Goal: Task Accomplishment & Management: Use online tool/utility

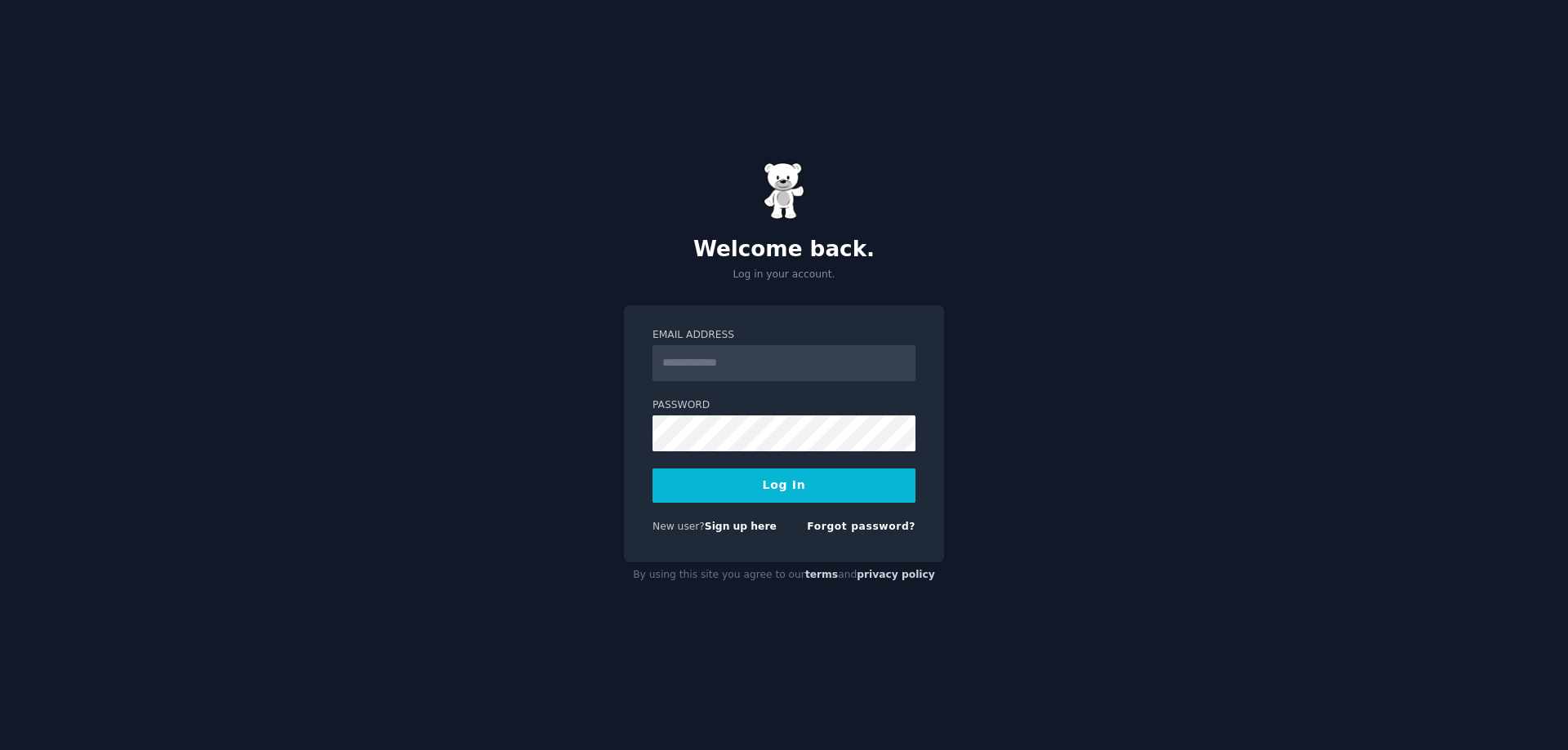
click at [758, 356] on input "Email Address" at bounding box center [784, 362] width 263 height 36
click at [537, 370] on div "Welcome back. Log in your account. Email Address Password Log In New user? Sign…" at bounding box center [784, 375] width 1568 height 750
type input "**********"
click at [789, 488] on button "Log In" at bounding box center [784, 485] width 263 height 34
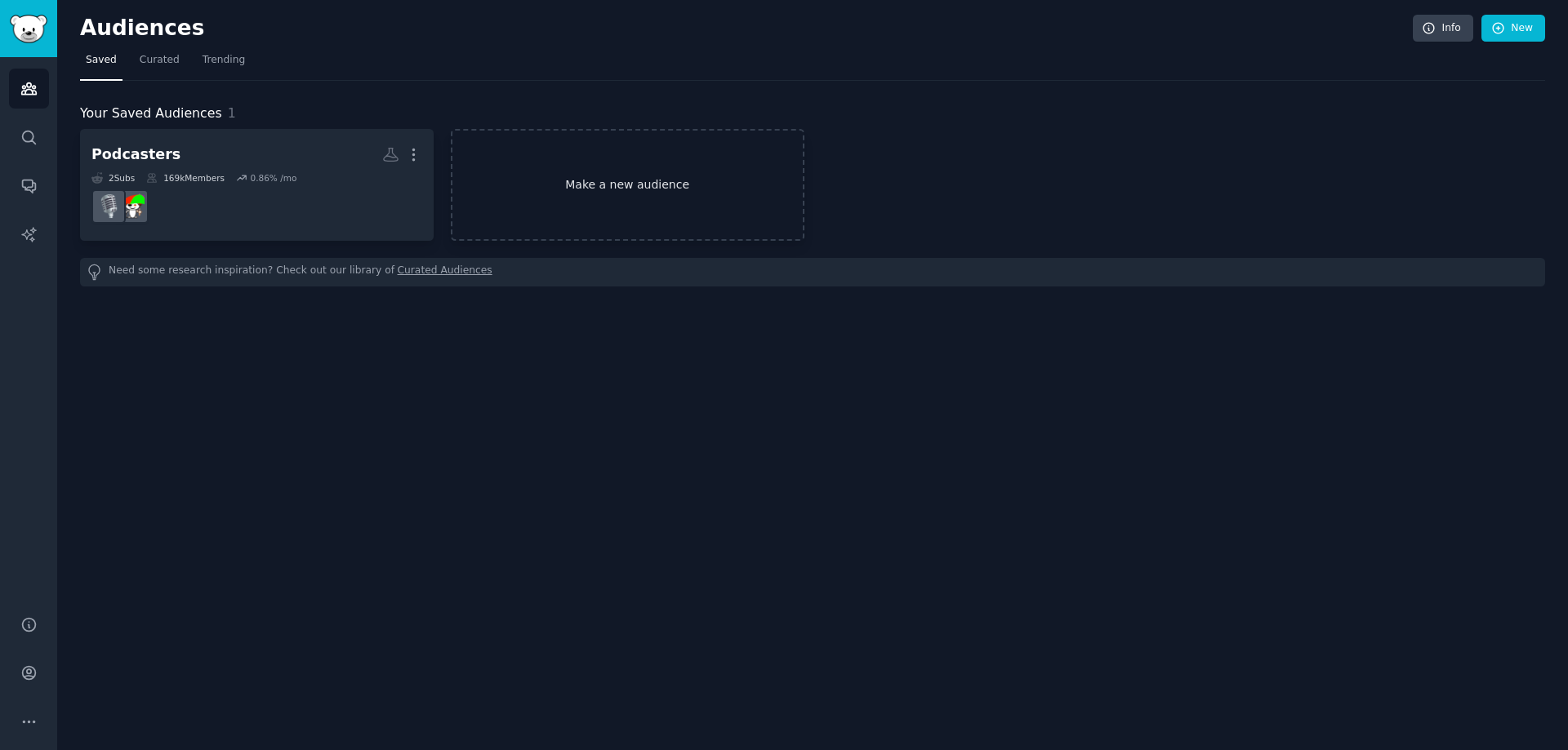
click at [588, 197] on link "Make a new audience" at bounding box center [628, 184] width 354 height 112
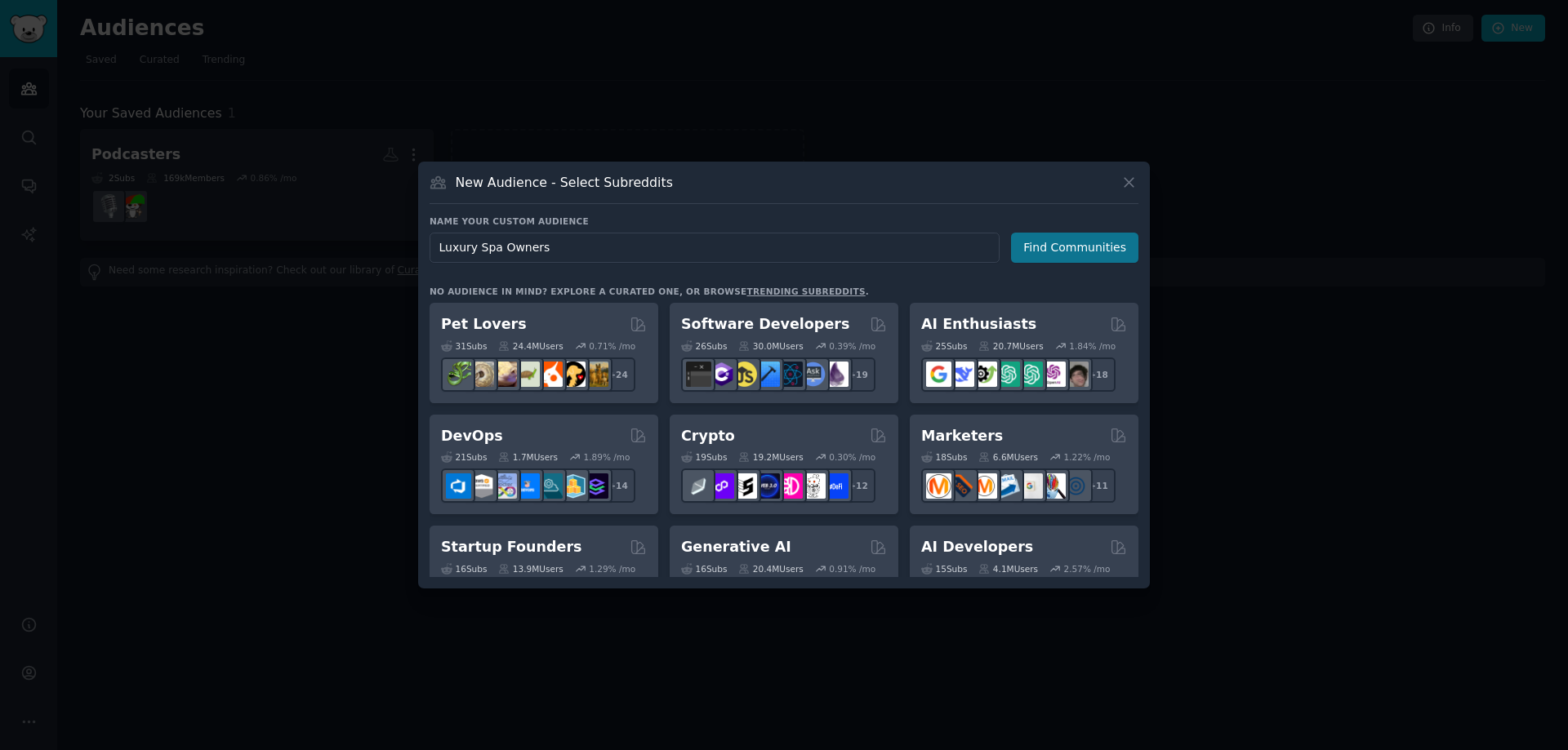
type input "Luxury Spa Owners"
click at [1055, 254] on button "Find Communities" at bounding box center [1074, 247] width 128 height 30
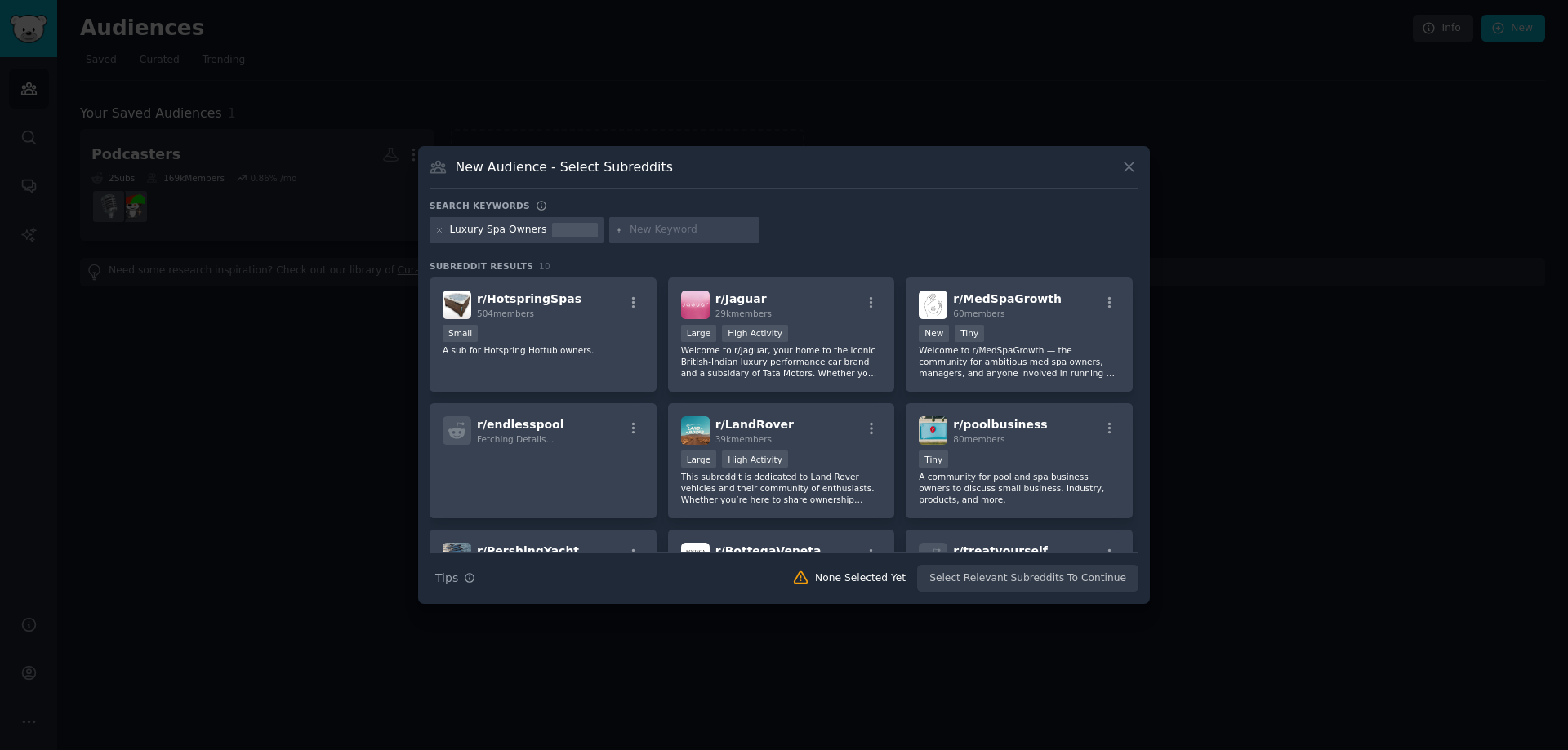
click at [635, 230] on input "text" at bounding box center [691, 230] width 124 height 15
type input "spa owner"
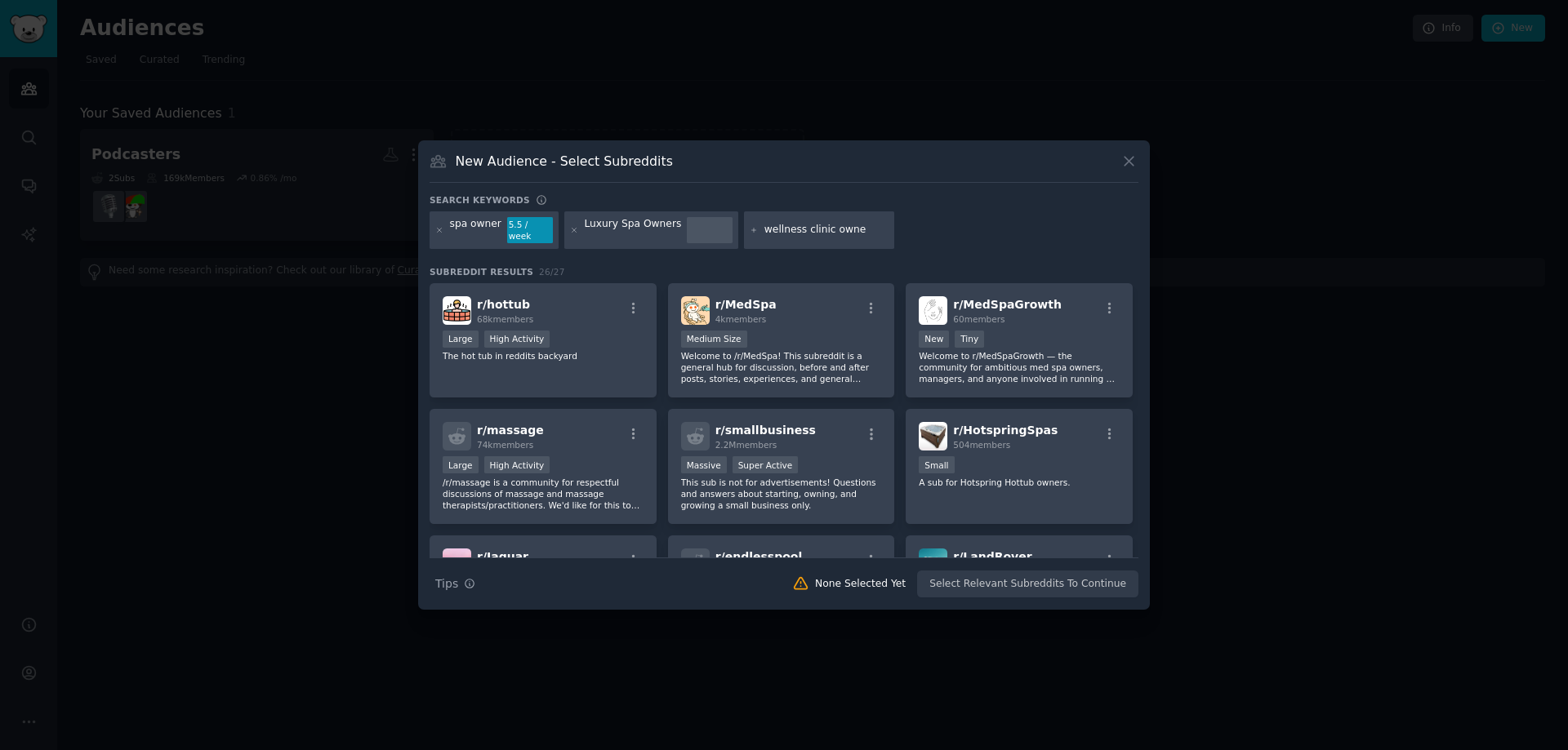
type input "wellness clinic owner"
click at [436, 233] on icon at bounding box center [440, 230] width 9 height 9
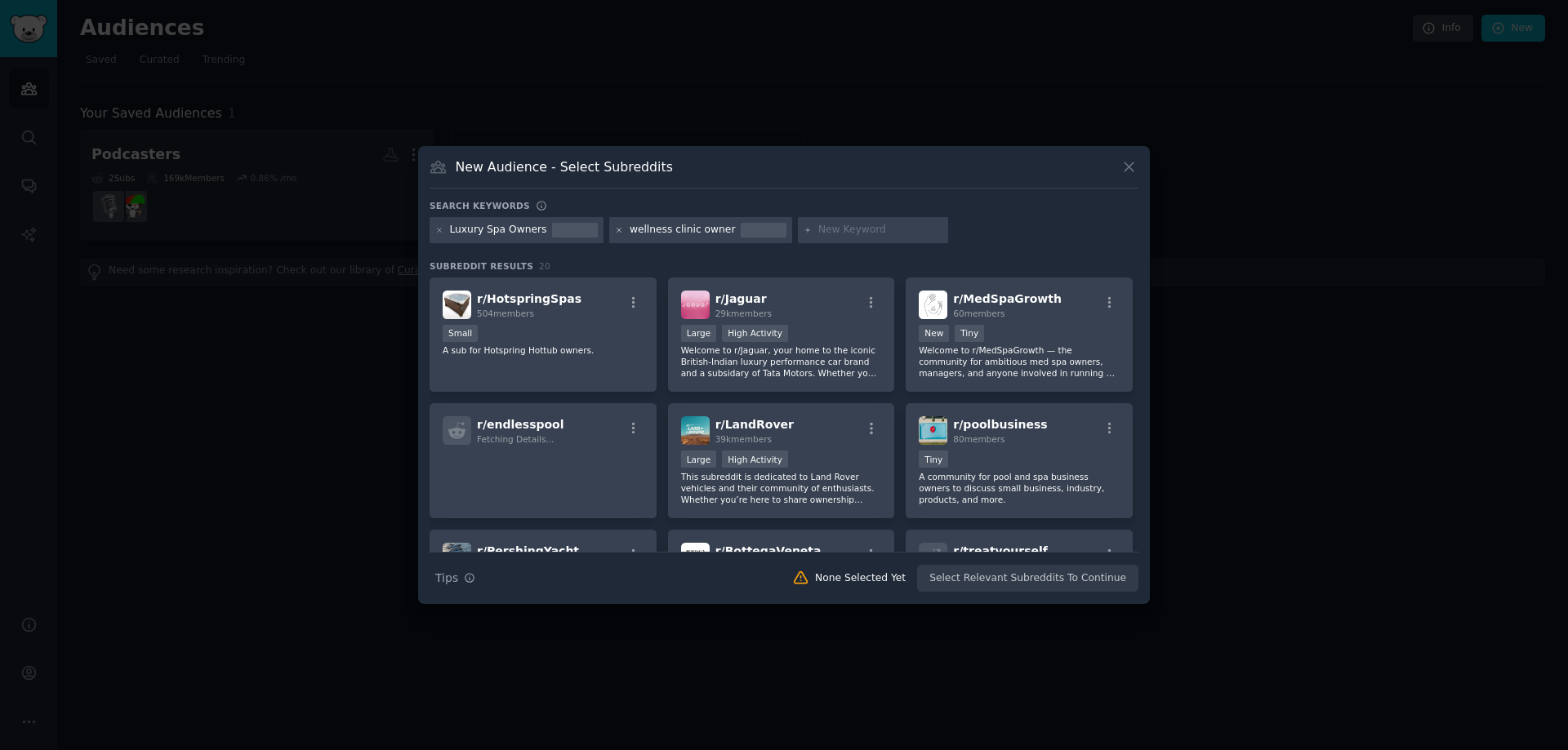
click at [615, 228] on icon at bounding box center [619, 230] width 9 height 9
click at [1127, 164] on icon at bounding box center [1129, 168] width 18 height 18
